Goal: Transaction & Acquisition: Purchase product/service

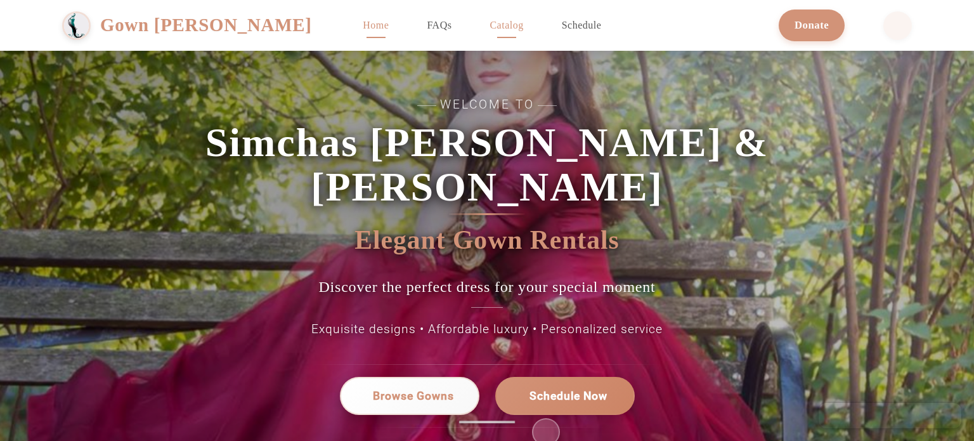
click at [523, 26] on span "Catalog" at bounding box center [506, 25] width 34 height 11
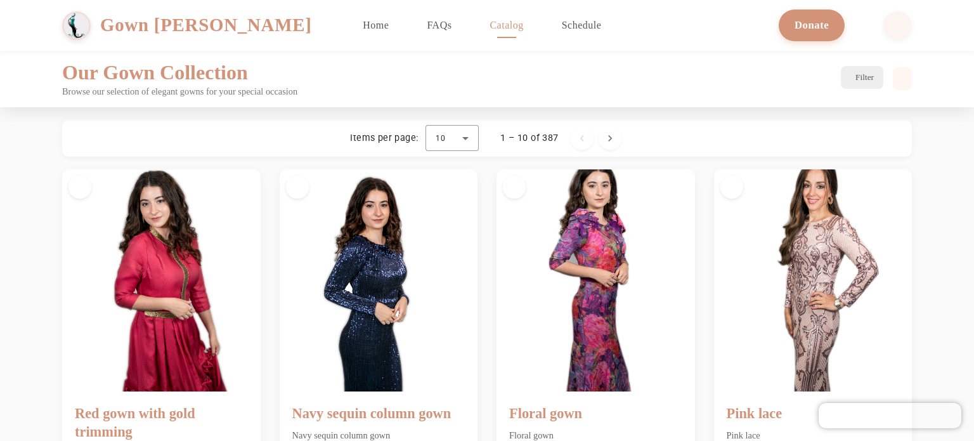
click at [841, 68] on button "Filter" at bounding box center [862, 77] width 42 height 23
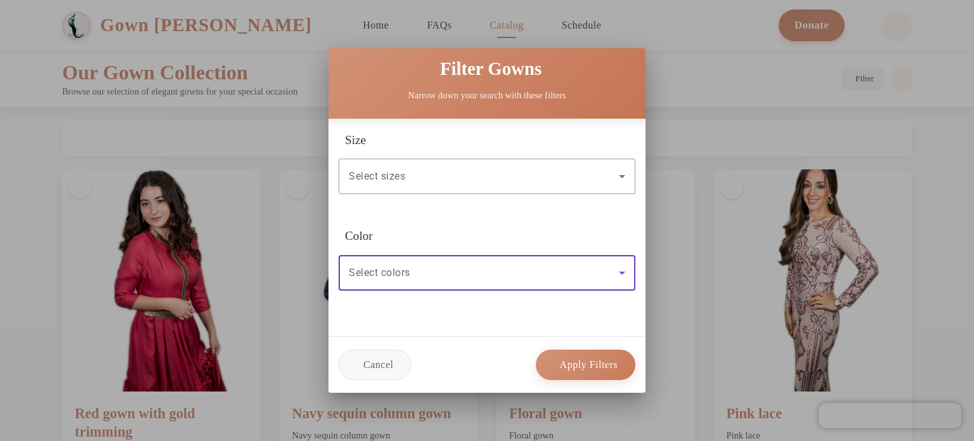
click at [395, 266] on span "Select colors" at bounding box center [380, 272] width 62 height 12
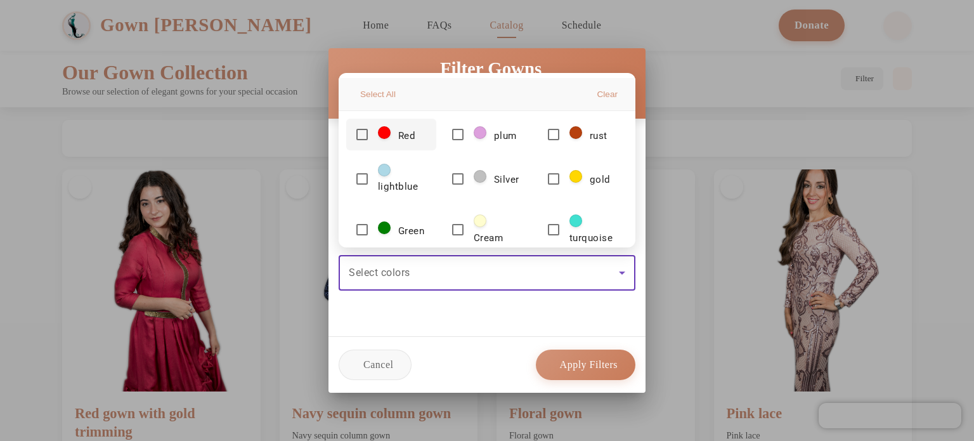
click at [394, 273] on span "White" at bounding box center [401, 281] width 46 height 16
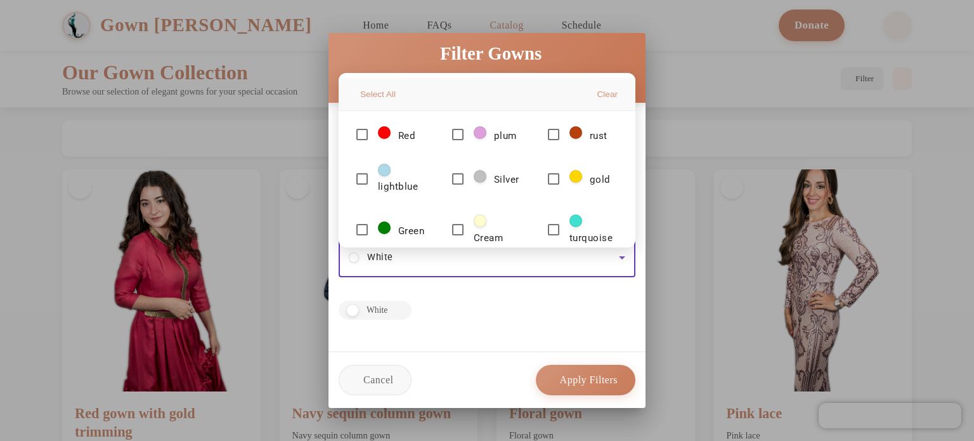
scroll to position [62, 0]
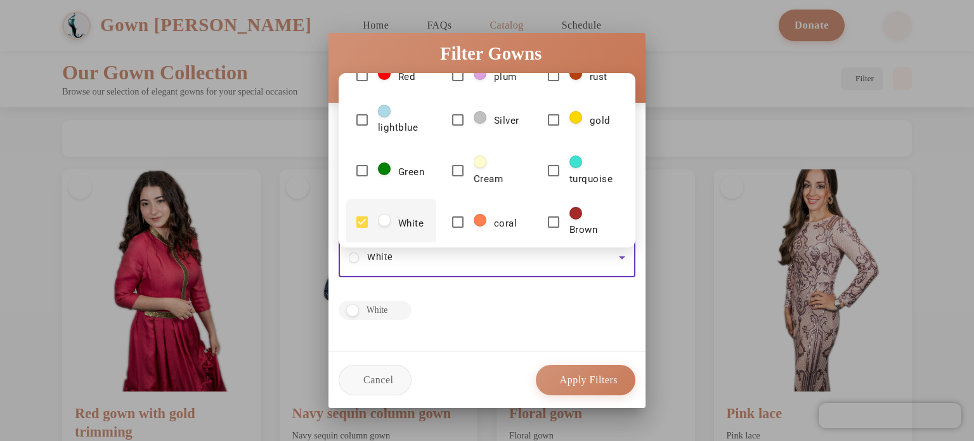
click at [503, 294] on div at bounding box center [487, 220] width 974 height 441
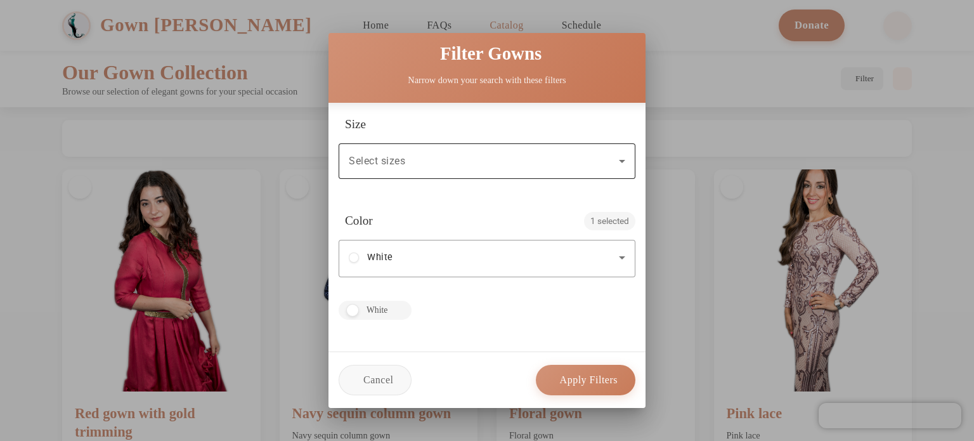
click at [474, 159] on div "Select sizes" at bounding box center [484, 160] width 270 height 15
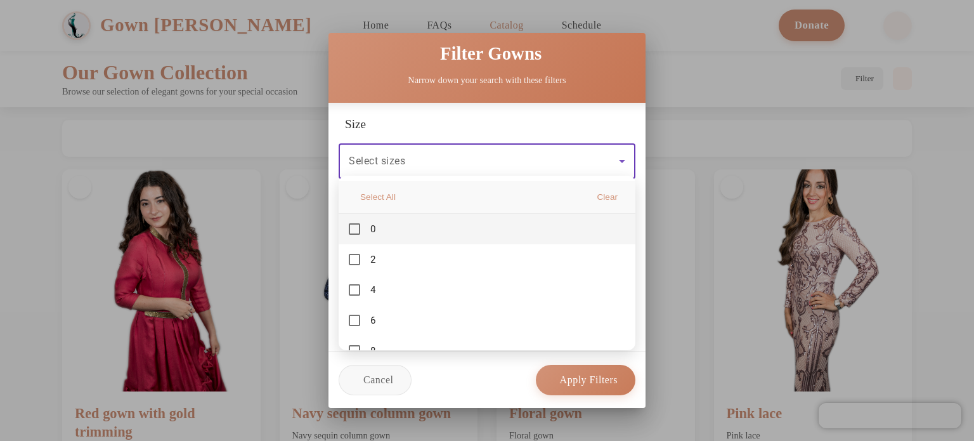
click at [464, 169] on div at bounding box center [487, 220] width 974 height 441
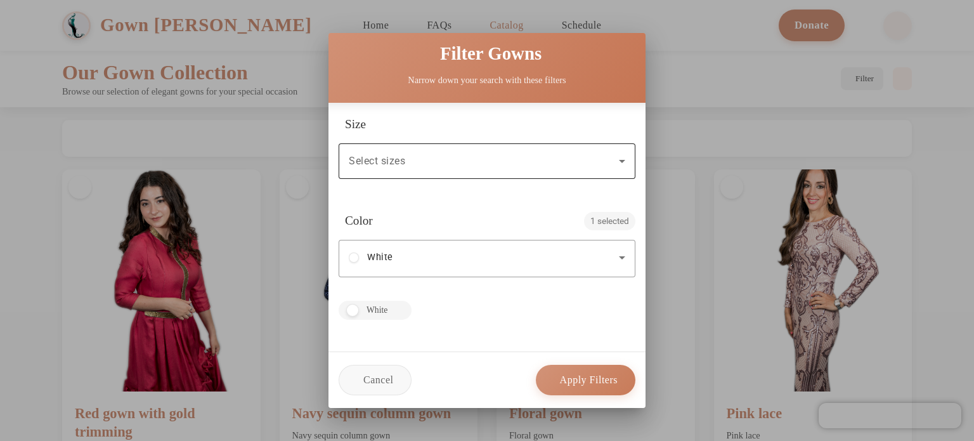
click at [454, 162] on div "Select sizes" at bounding box center [484, 160] width 270 height 15
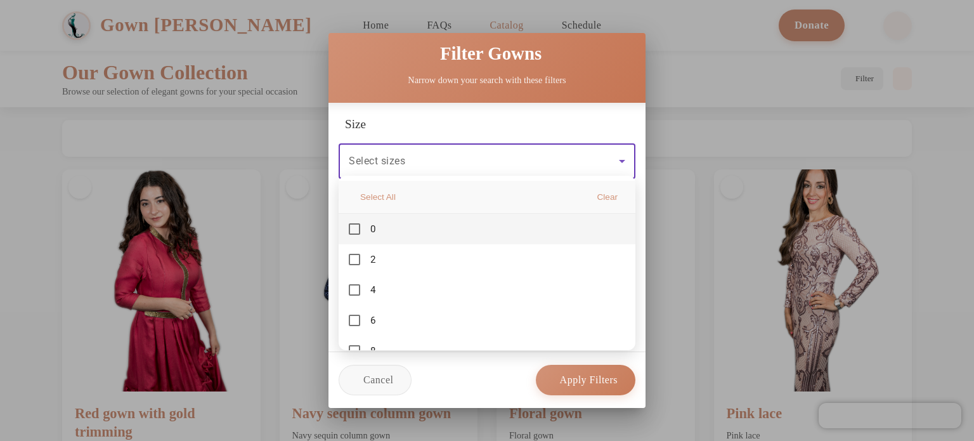
click at [441, 385] on div at bounding box center [487, 220] width 974 height 441
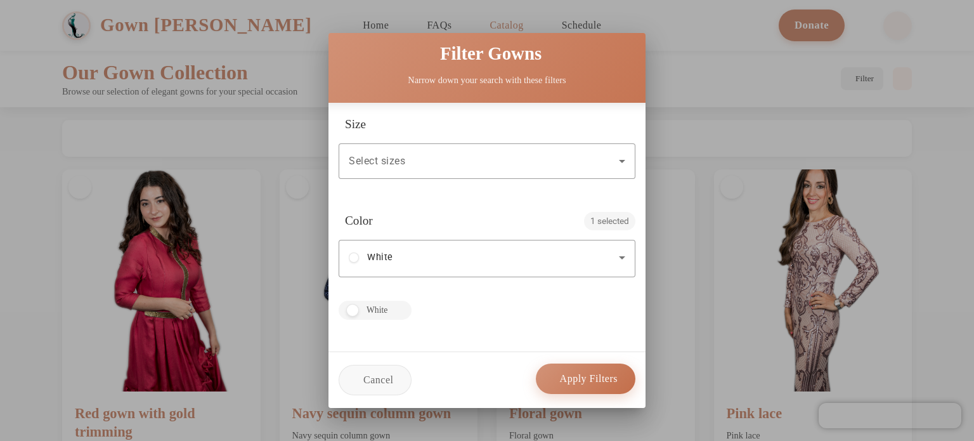
click at [564, 373] on span "Apply Filters" at bounding box center [589, 378] width 58 height 11
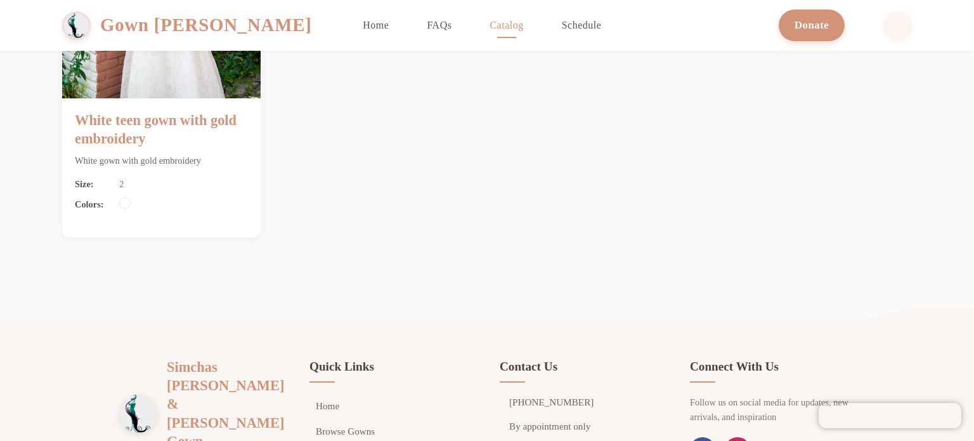
scroll to position [58, 0]
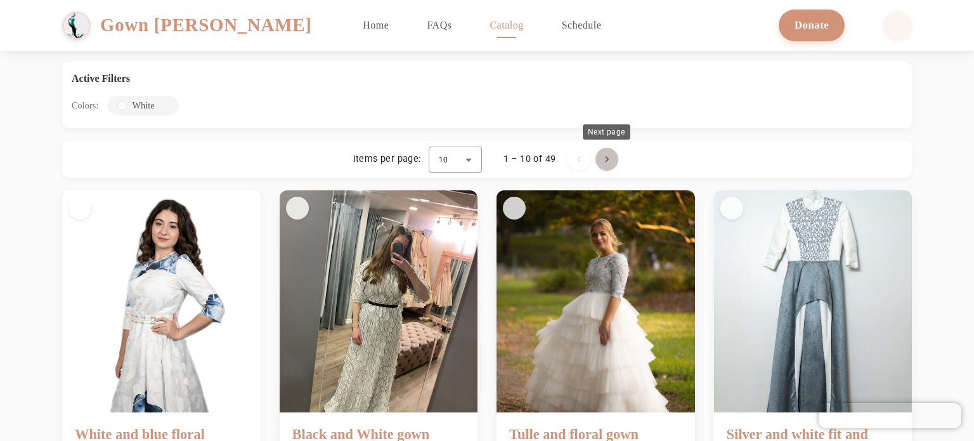
click at [610, 162] on span "Next page" at bounding box center [607, 159] width 30 height 30
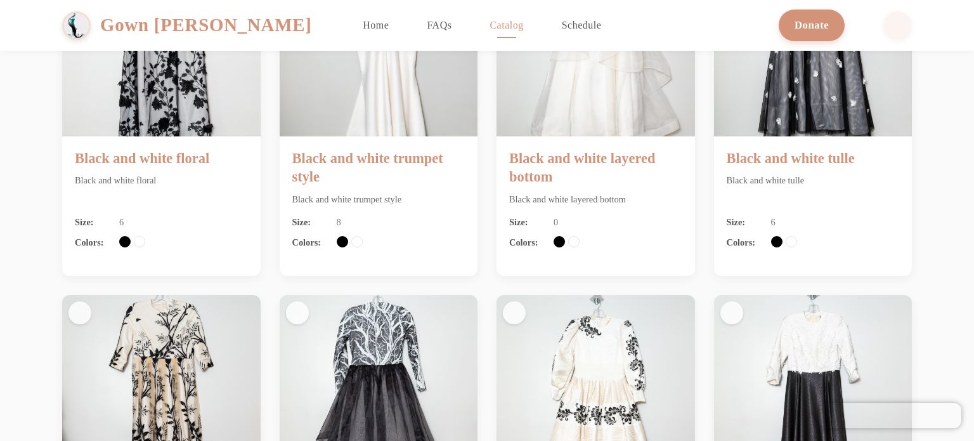
scroll to position [0, 0]
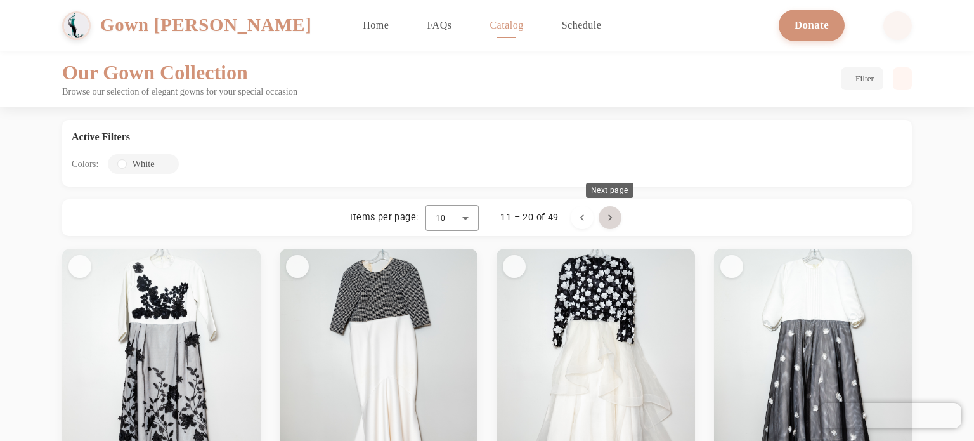
click at [611, 214] on span "Next page" at bounding box center [610, 217] width 30 height 30
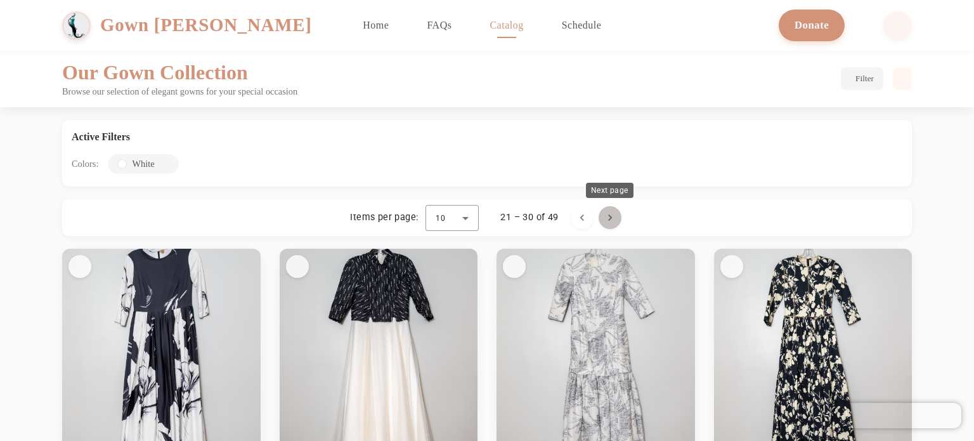
click at [607, 217] on span "Next page" at bounding box center [610, 217] width 30 height 30
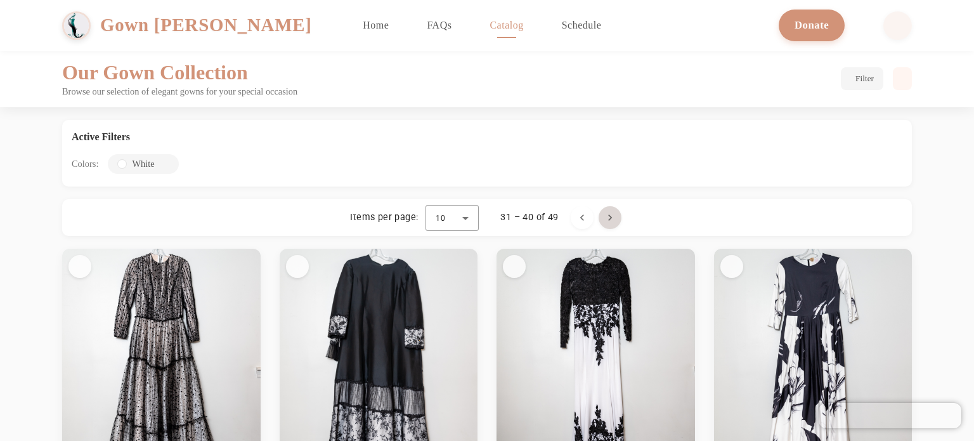
click at [611, 213] on span "Next page" at bounding box center [610, 217] width 30 height 30
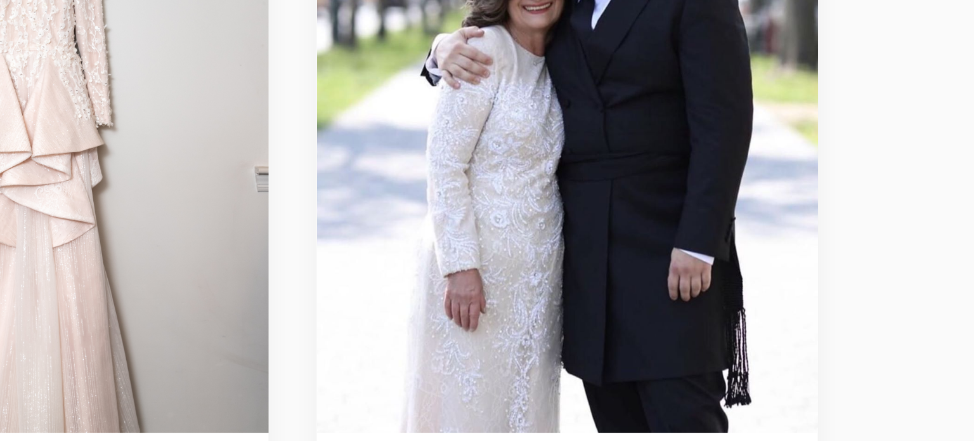
scroll to position [150, 0]
